Goal: Task Accomplishment & Management: Manage account settings

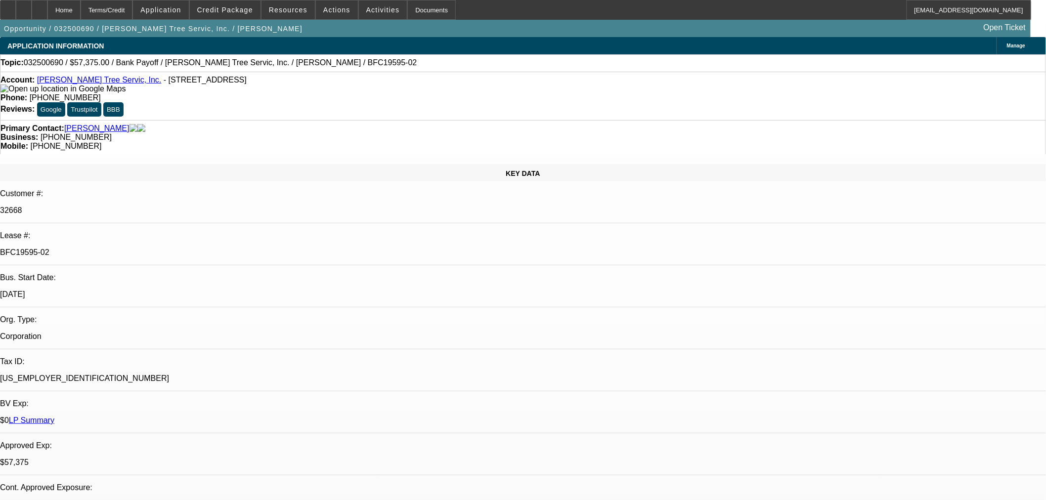
select select "0.1"
select select "0"
select select "3"
select select "0"
select select "6"
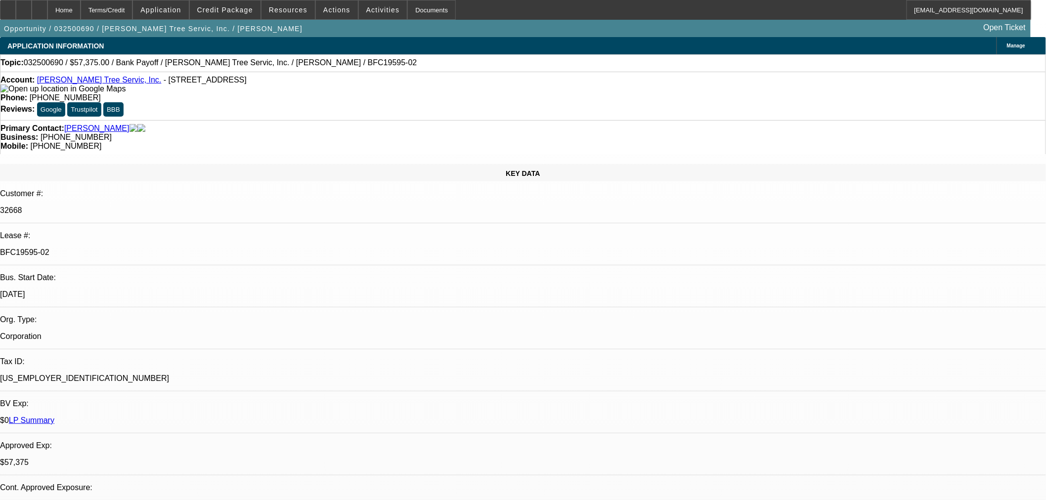
select select "0.1"
select select "0"
select select "3"
select select "0"
select select "6"
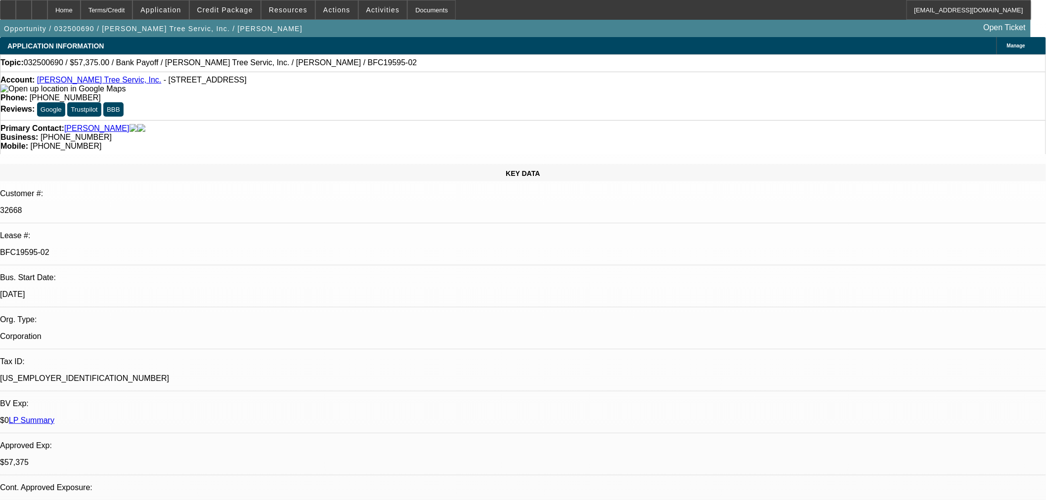
select select "0.1"
select select "0"
select select "3"
select select "0"
select select "6"
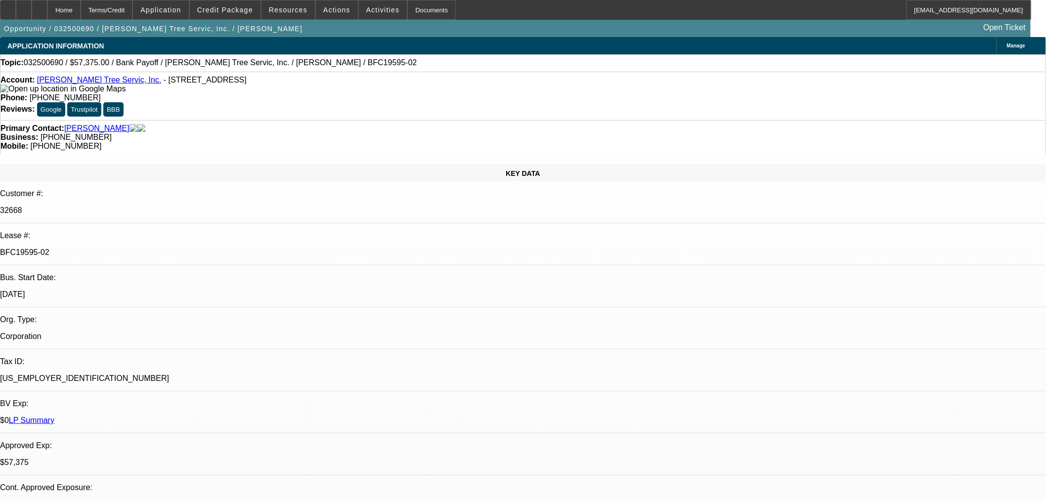
select select "0.1"
select select "0"
select select "3"
select select "0"
select select "6"
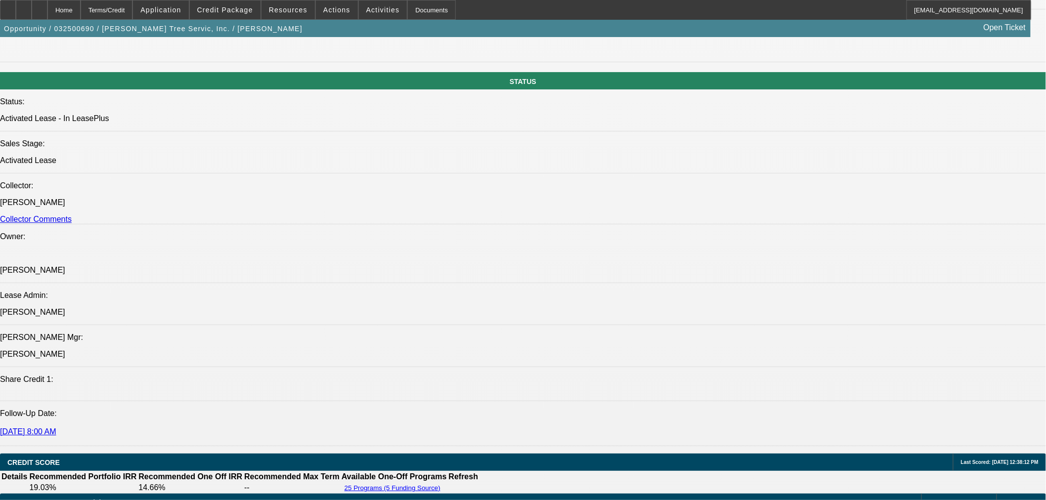
scroll to position [1098, 0]
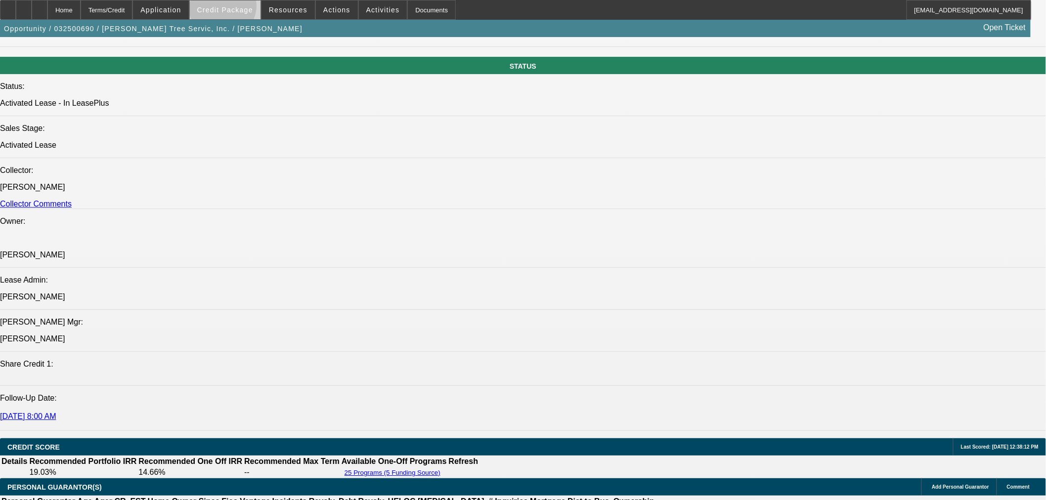
click at [239, 8] on span "Credit Package" at bounding box center [225, 10] width 56 height 8
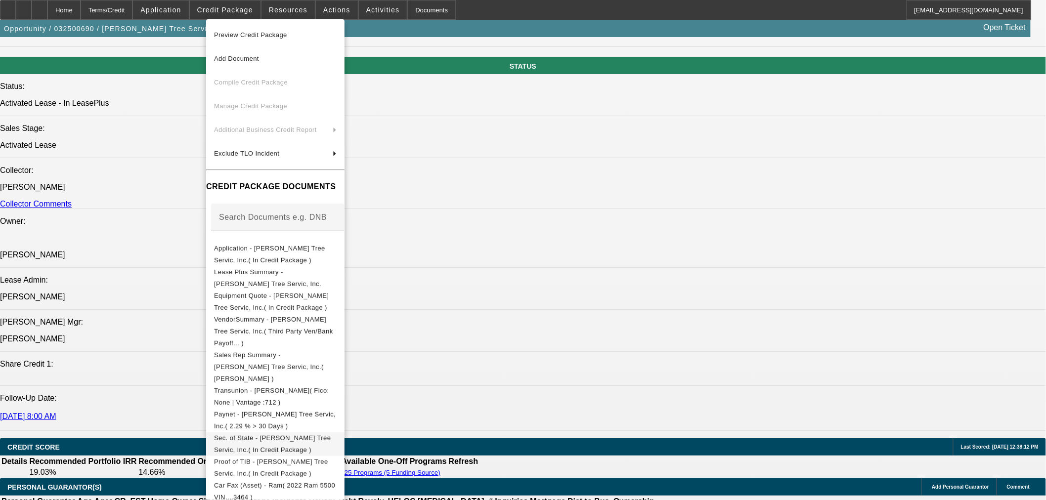
click at [299, 432] on span "Sec. of State - [PERSON_NAME] Tree Servic, Inc.( In Credit Package )" at bounding box center [275, 444] width 123 height 24
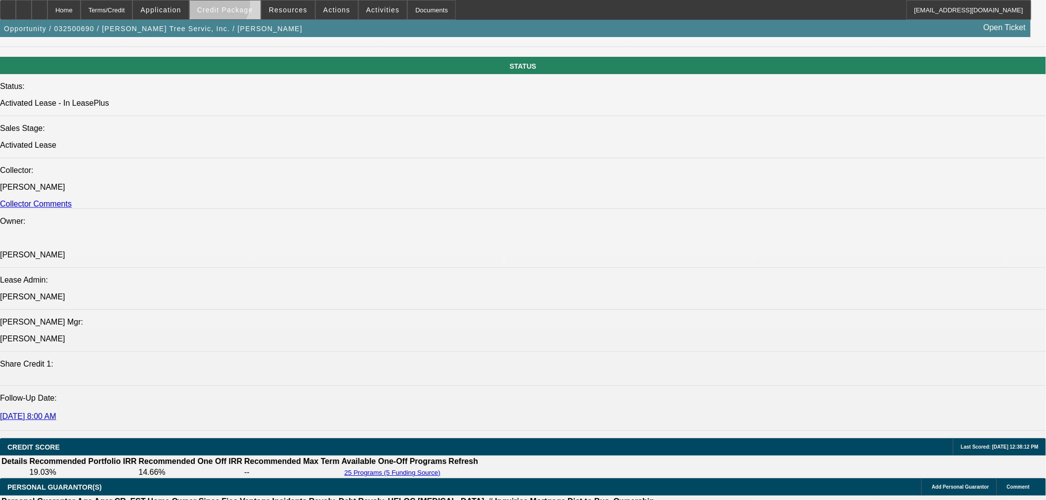
click at [234, 6] on span "Credit Package" at bounding box center [225, 10] width 56 height 8
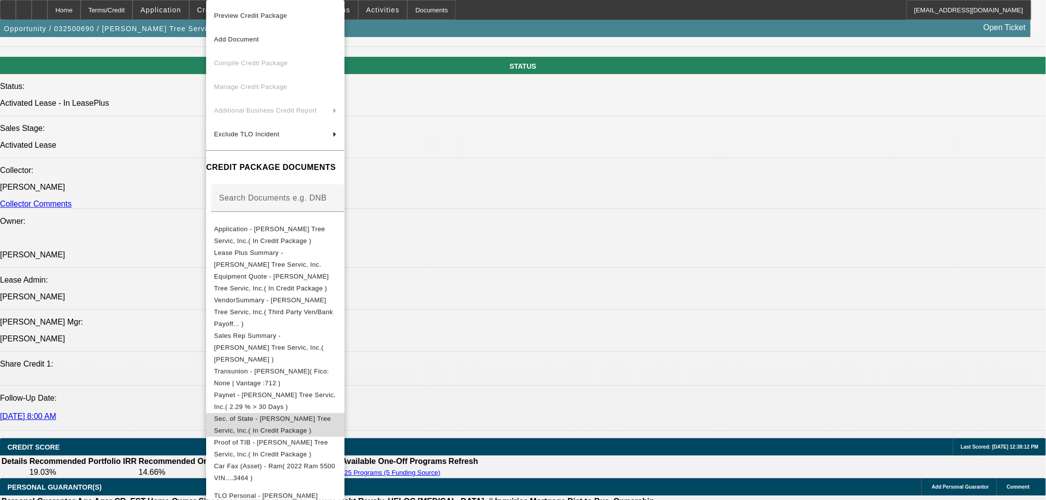
click at [304, 415] on span "Sec. of State - [PERSON_NAME] Tree Servic, Inc.( In Credit Package )" at bounding box center [272, 424] width 117 height 19
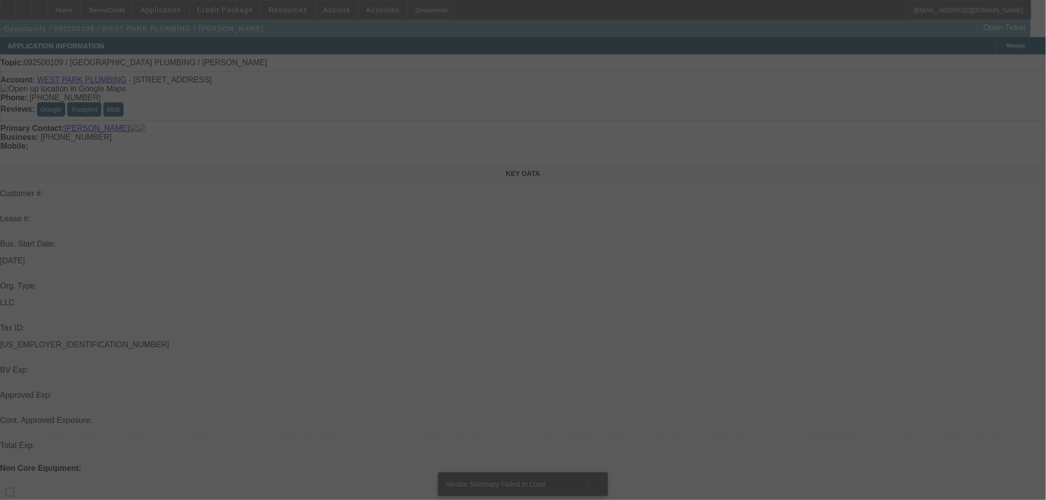
select select "0"
select select "2"
select select "0"
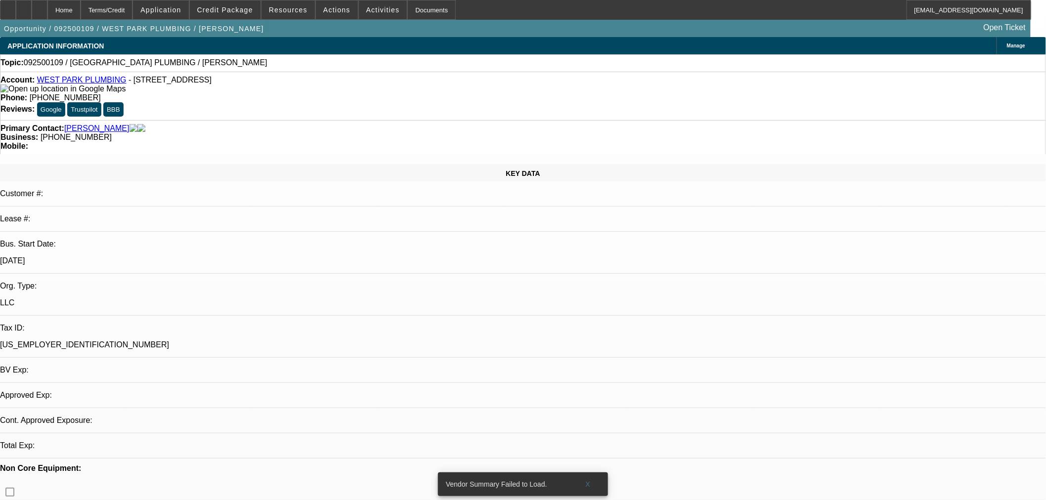
select select "1"
select select "2"
select select "6"
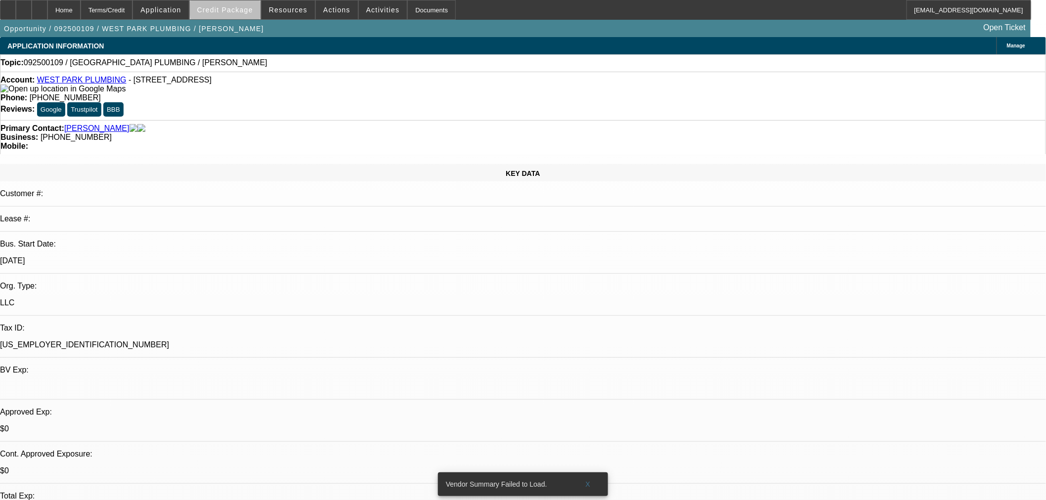
click at [247, 9] on span "Credit Package" at bounding box center [225, 10] width 56 height 8
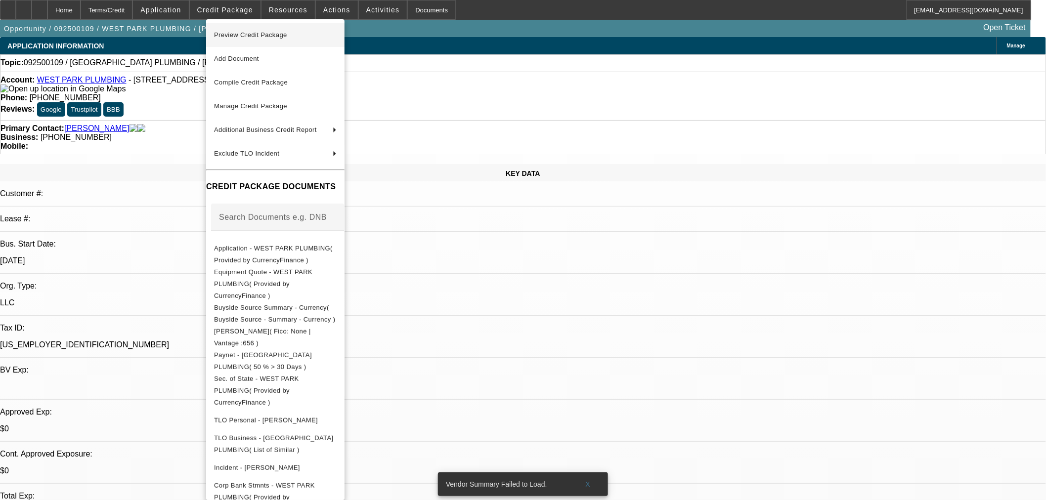
click at [244, 36] on span "Preview Credit Package" at bounding box center [250, 34] width 73 height 7
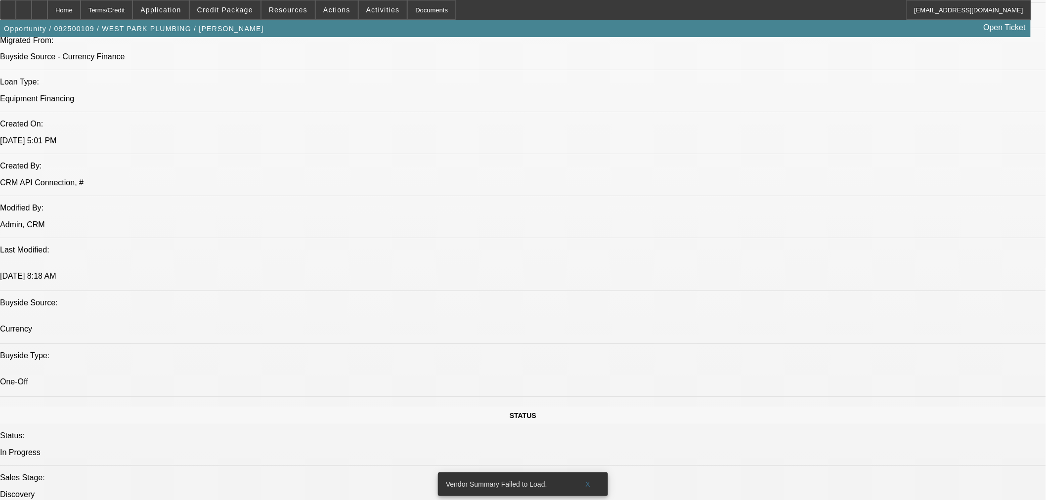
scroll to position [823, 0]
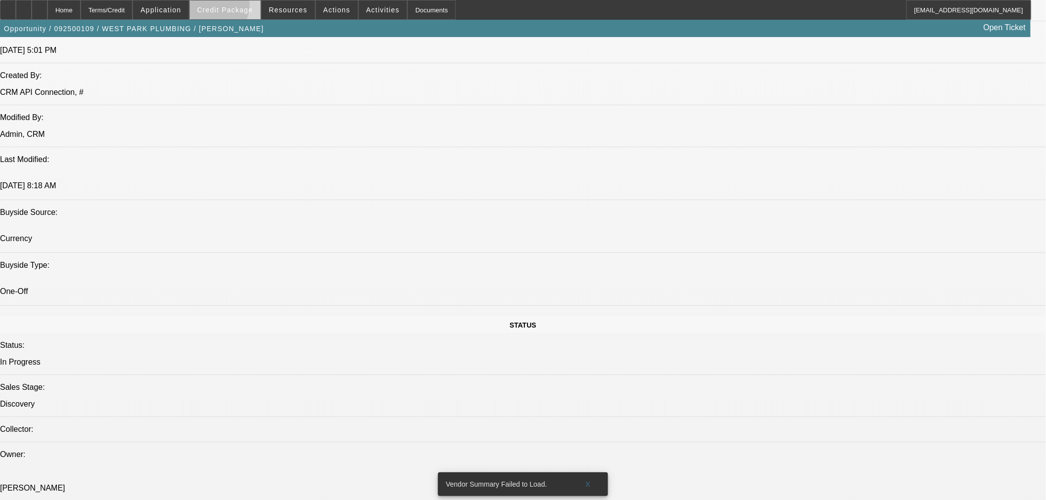
click at [223, 6] on span "Credit Package" at bounding box center [225, 10] width 56 height 8
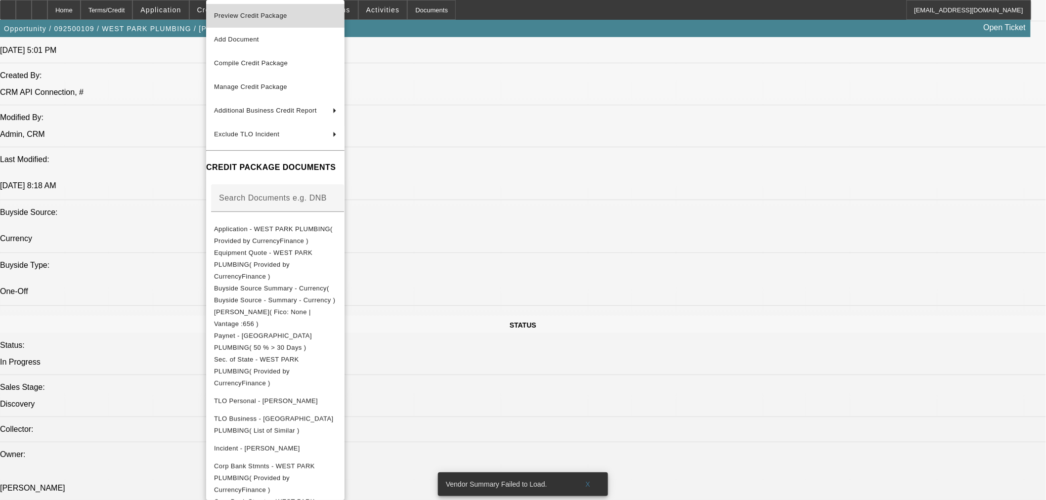
click at [335, 19] on span "Preview Credit Package" at bounding box center [275, 16] width 123 height 12
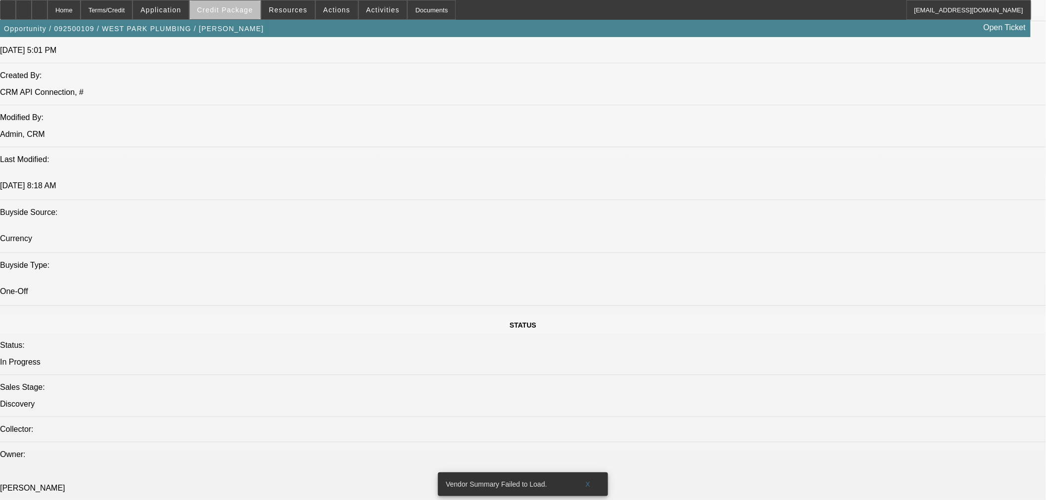
click at [250, 16] on span at bounding box center [225, 10] width 71 height 24
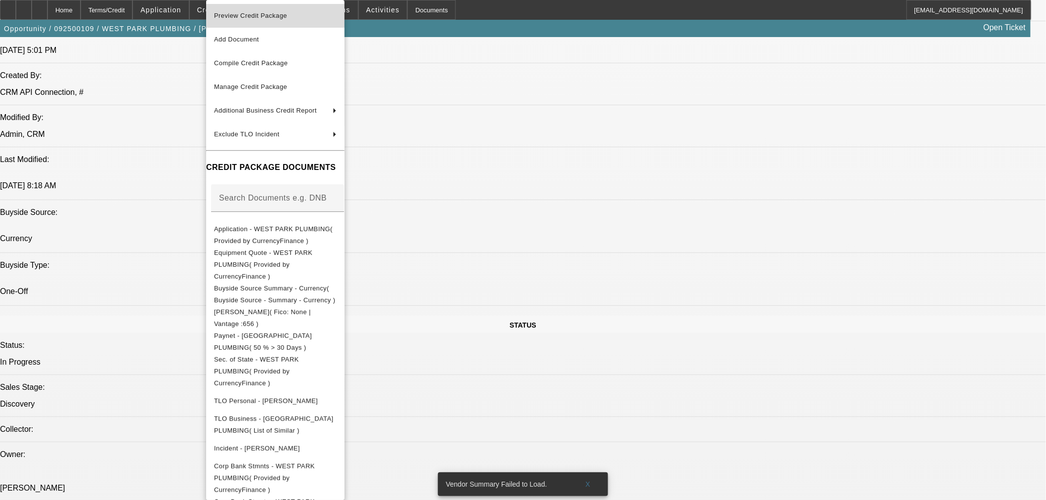
click at [259, 15] on span "Preview Credit Package" at bounding box center [250, 15] width 73 height 7
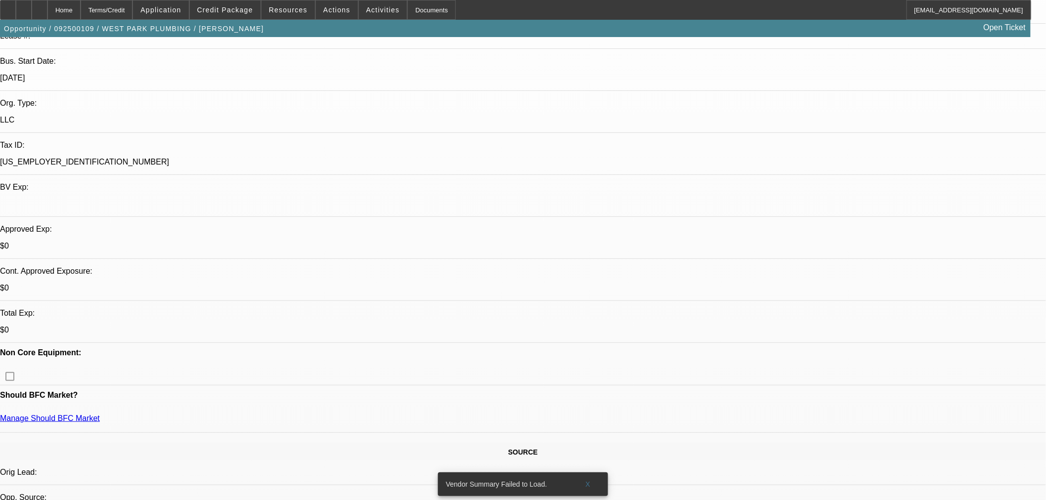
scroll to position [0, 0]
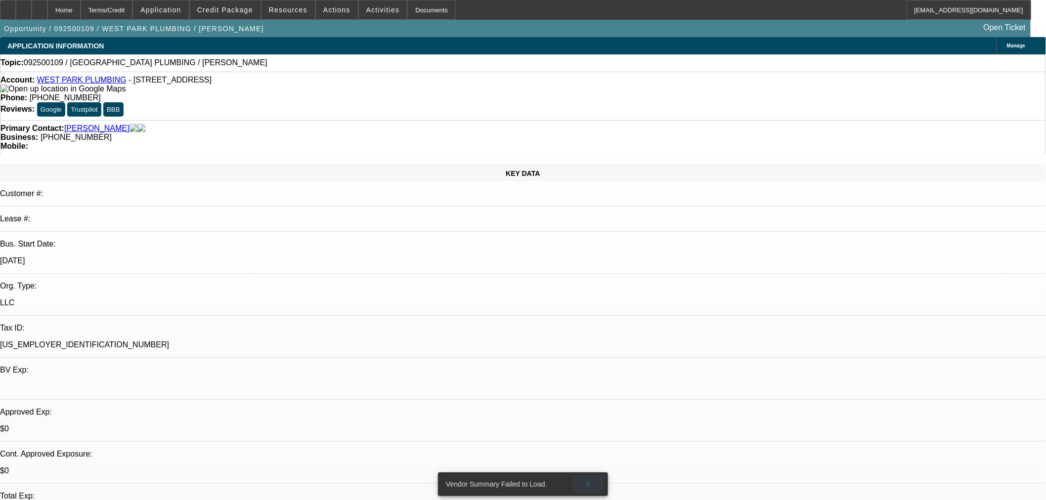
click at [589, 480] on span "X" at bounding box center [588, 484] width 5 height 8
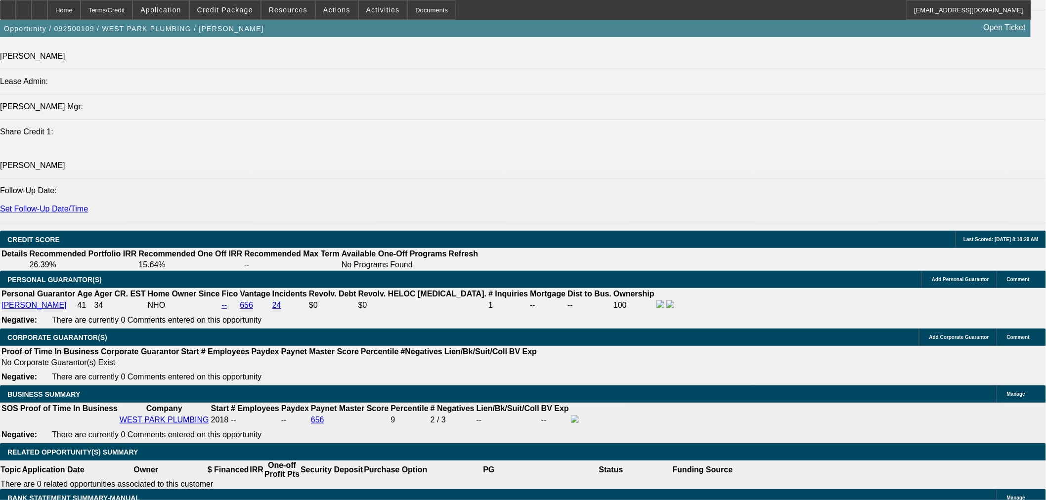
scroll to position [1281, 0]
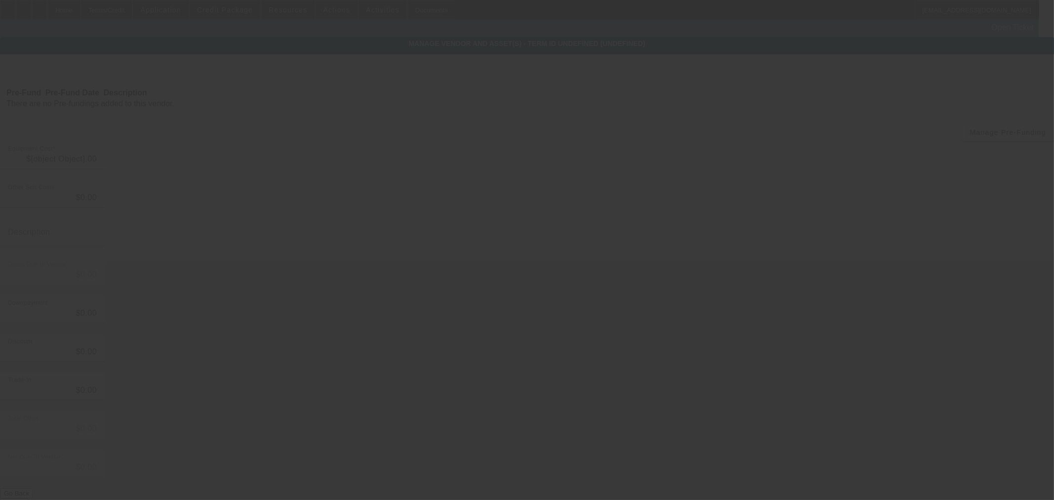
type input "$33,557.50"
type input "$2,000.00"
type input "$31,557.50"
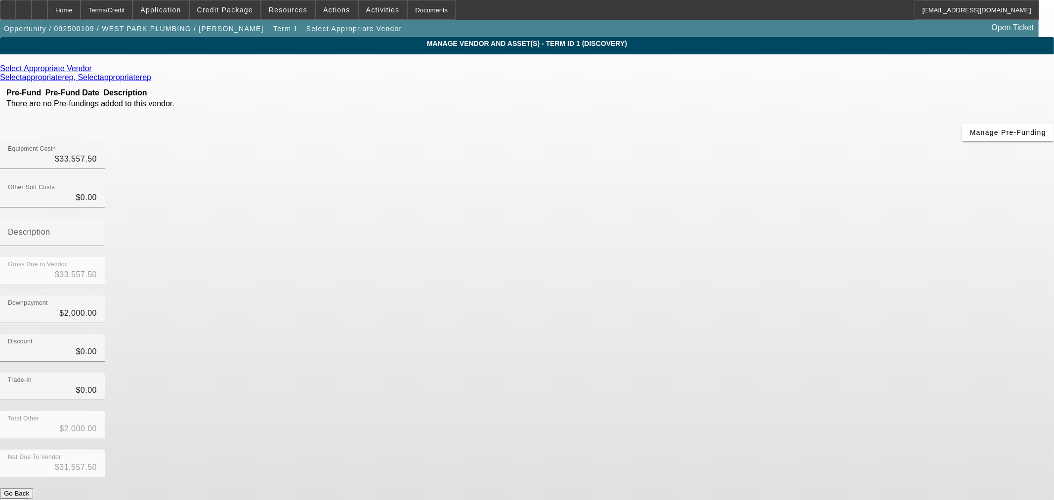
click at [94, 71] on icon at bounding box center [94, 68] width 0 height 8
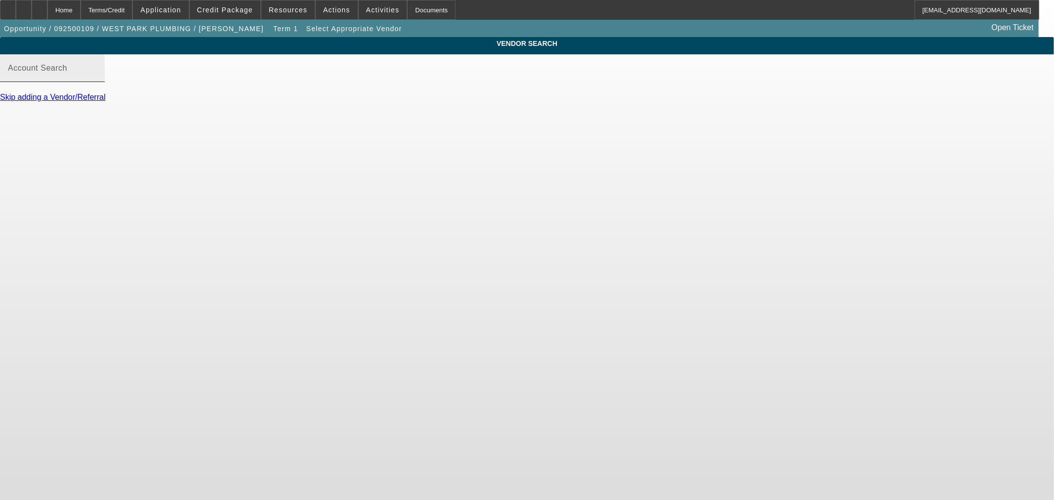
click at [97, 78] on input "Account Search" at bounding box center [52, 72] width 89 height 12
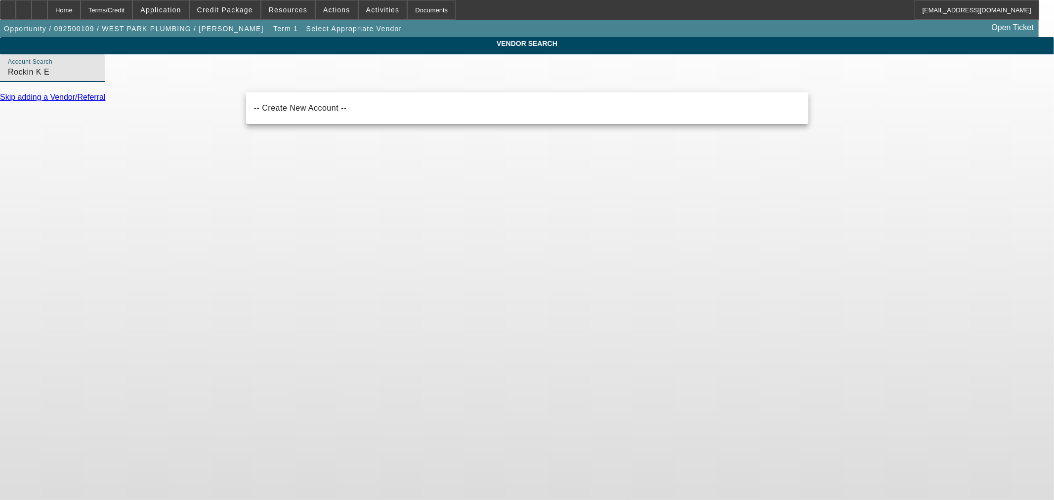
click at [97, 78] on input "Rockin K E" at bounding box center [52, 72] width 89 height 12
paste input "OCKIN K EQUIPMENT SALES & RENTAL LLC"
type input "ROCKIN K EQUIPMENT SALES & RENTAL LLC"
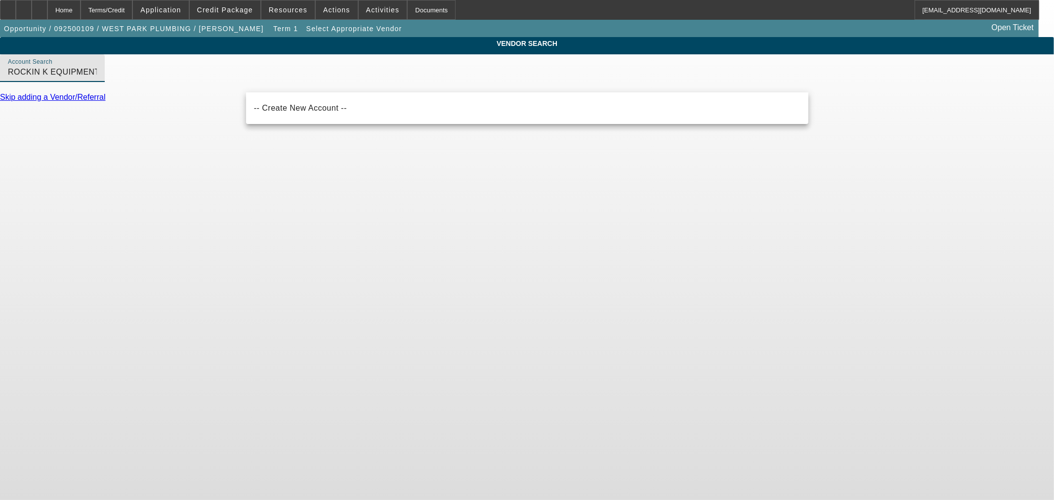
click at [327, 226] on body "Home Terms/Credit Application Credit Package Resources Actions Activities Docum…" at bounding box center [527, 250] width 1054 height 500
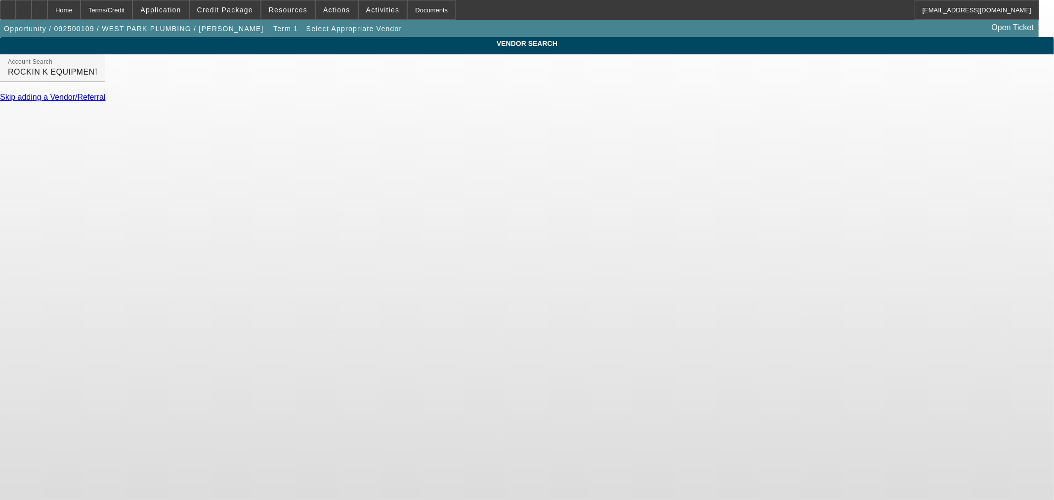
click at [105, 101] on link "Skip adding a Vendor/Referral" at bounding box center [52, 97] width 105 height 8
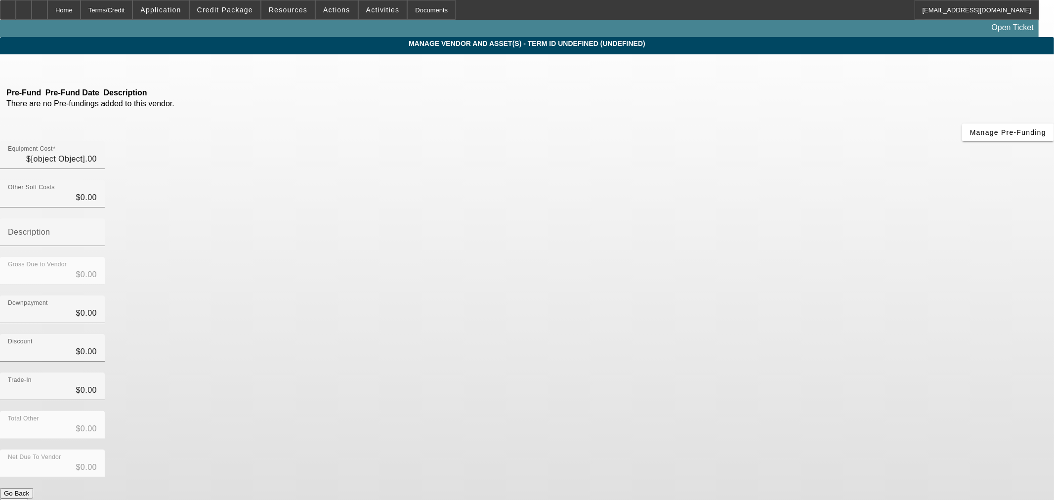
type input "$33,557.50"
type input "$2,000.00"
type input "$31,557.50"
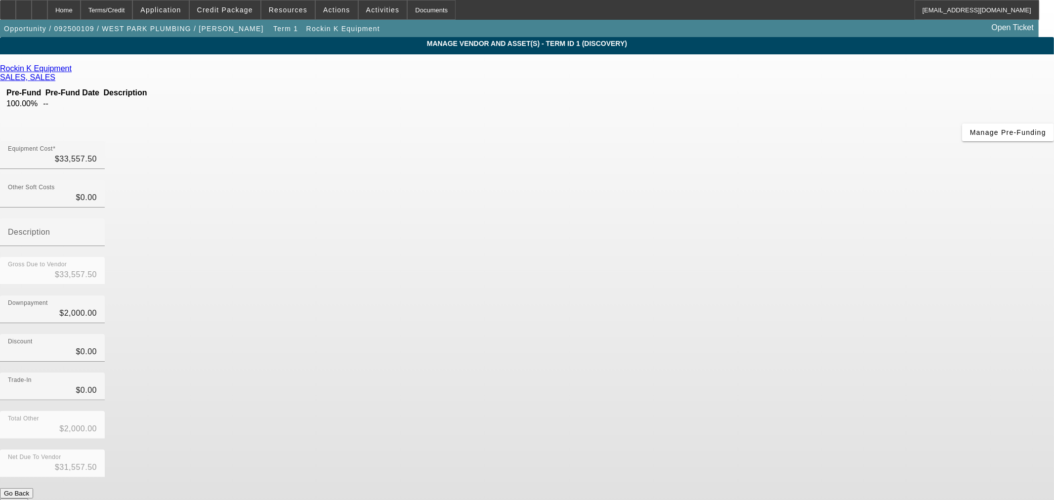
click at [72, 72] on link "Rockin K Equipment" at bounding box center [36, 68] width 72 height 9
drag, startPoint x: 376, startPoint y: 198, endPoint x: 367, endPoint y: 189, distance: 12.6
click at [376, 196] on div "Rockin K Equipment SALES, SALES Pre-Fund Pre-Fund Date Description 100.00% -- M…" at bounding box center [527, 286] width 1054 height 445
click at [72, 72] on link "Rockin K Equipment" at bounding box center [36, 68] width 72 height 9
click at [81, 12] on div "Home" at bounding box center [63, 10] width 33 height 20
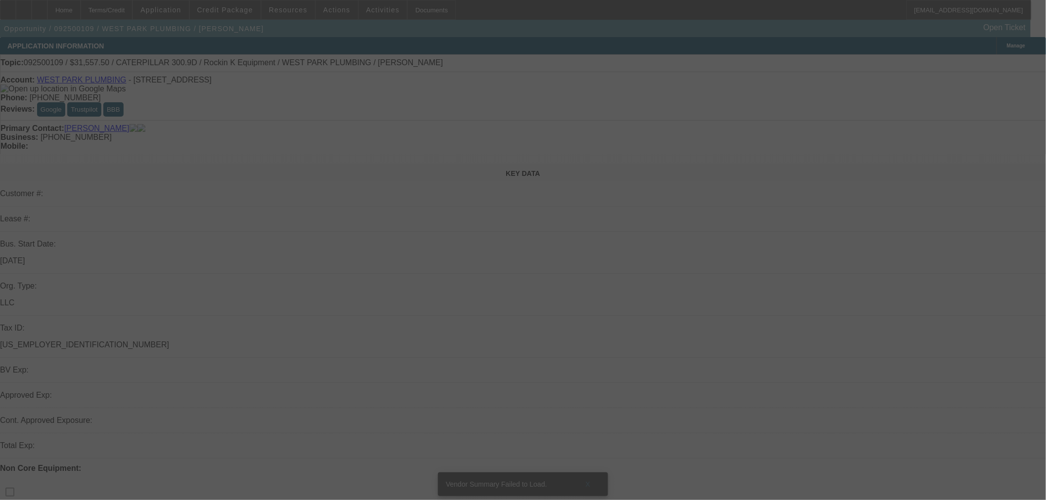
select select "0"
select select "2"
select select "0"
select select "6"
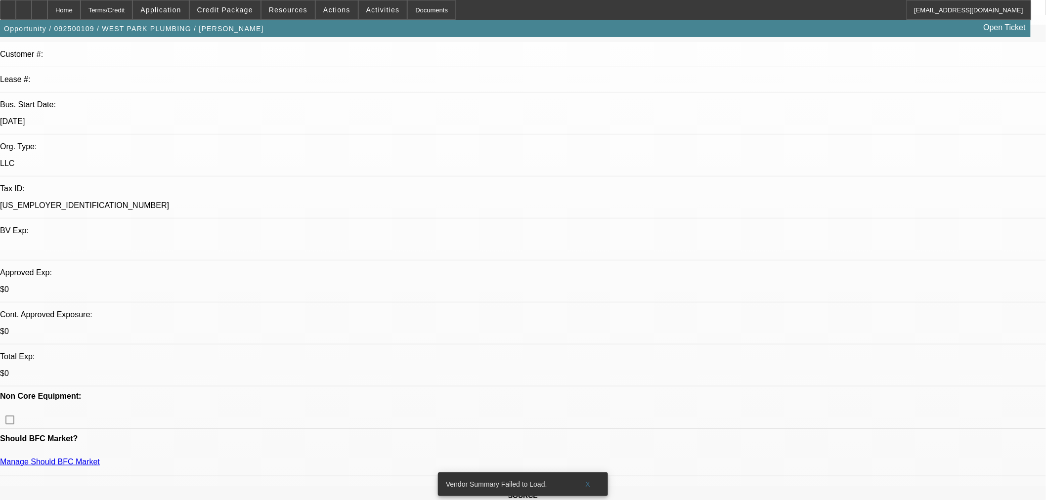
scroll to position [183, 0]
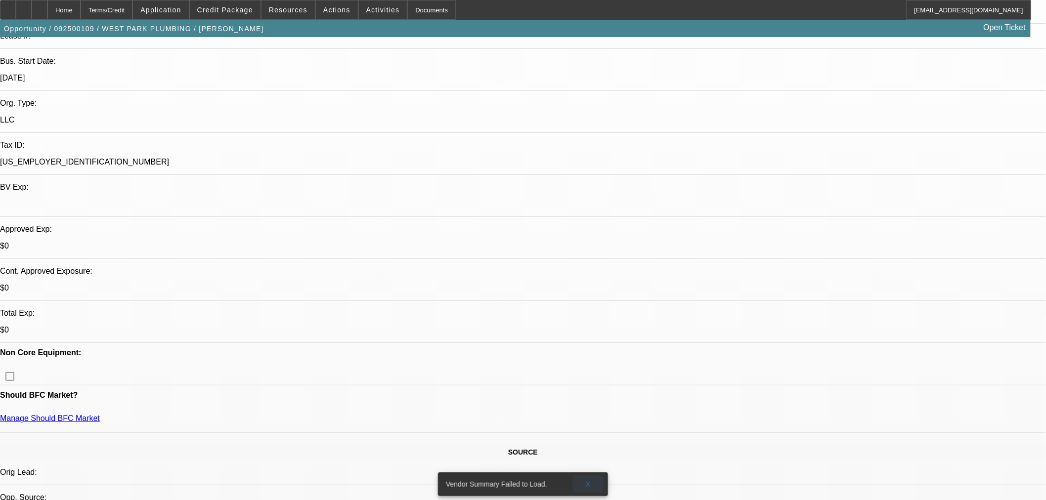
click at [589, 480] on span "X" at bounding box center [588, 484] width 5 height 8
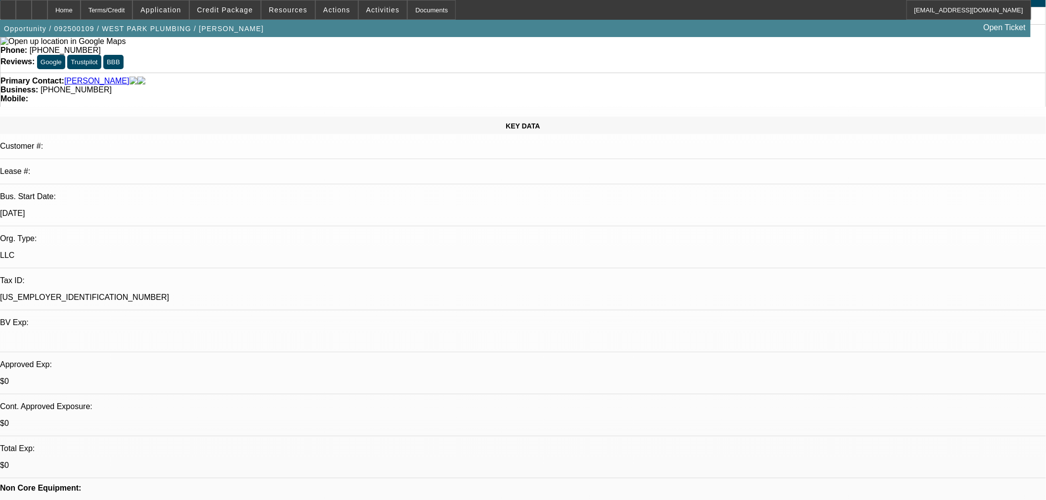
scroll to position [0, 0]
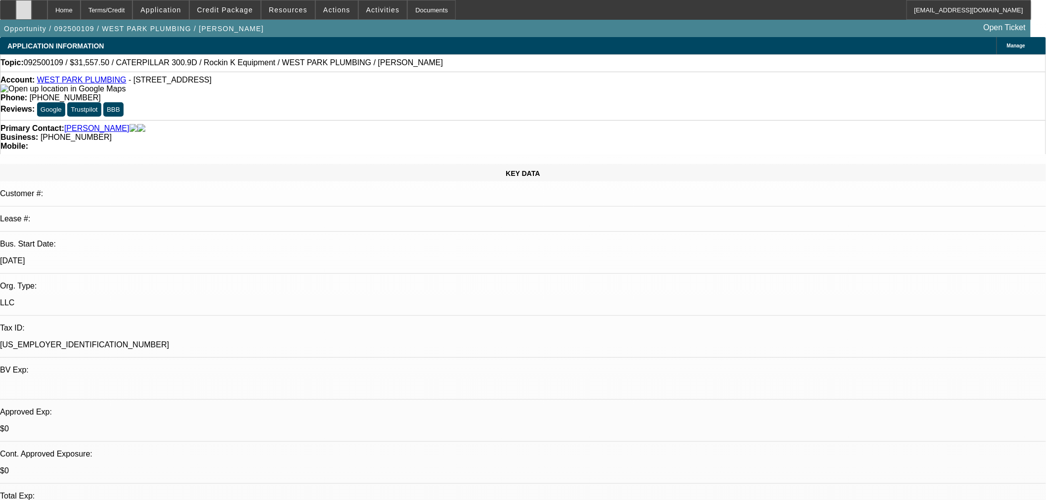
click at [32, 8] on div at bounding box center [24, 10] width 16 height 20
